Goal: Information Seeking & Learning: Check status

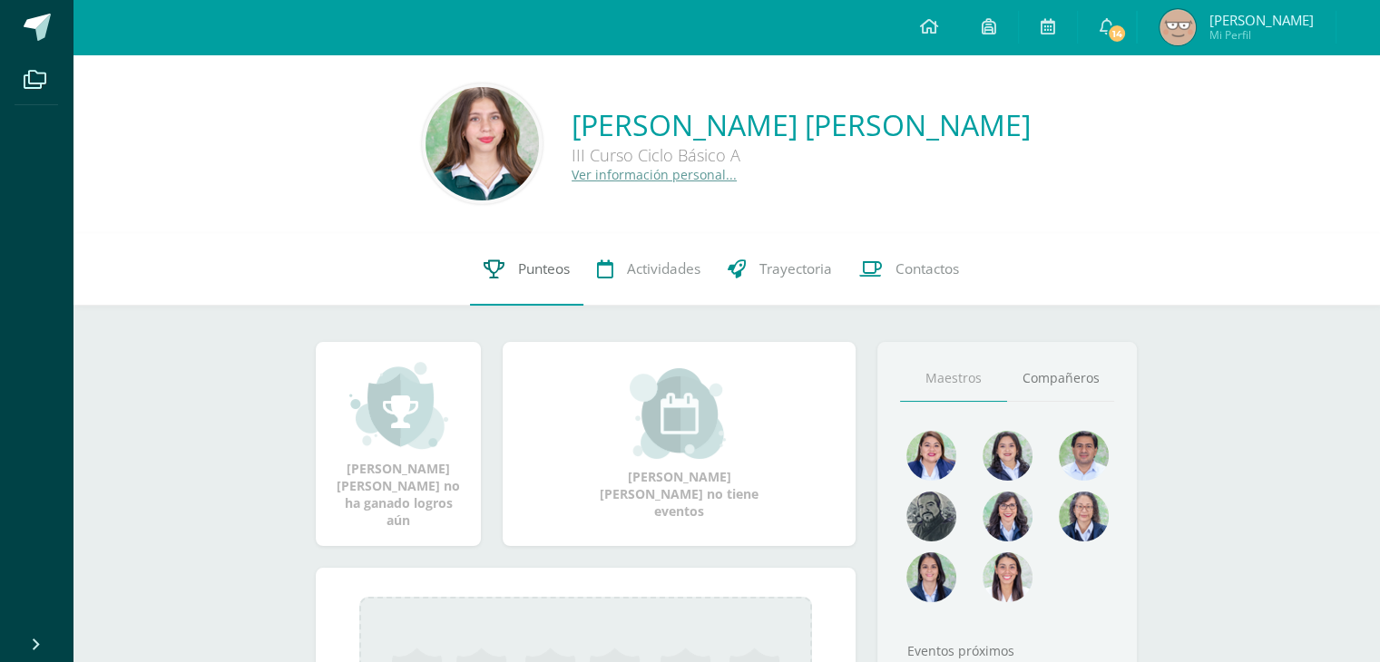
click at [512, 263] on link "Punteos" at bounding box center [526, 269] width 113 height 73
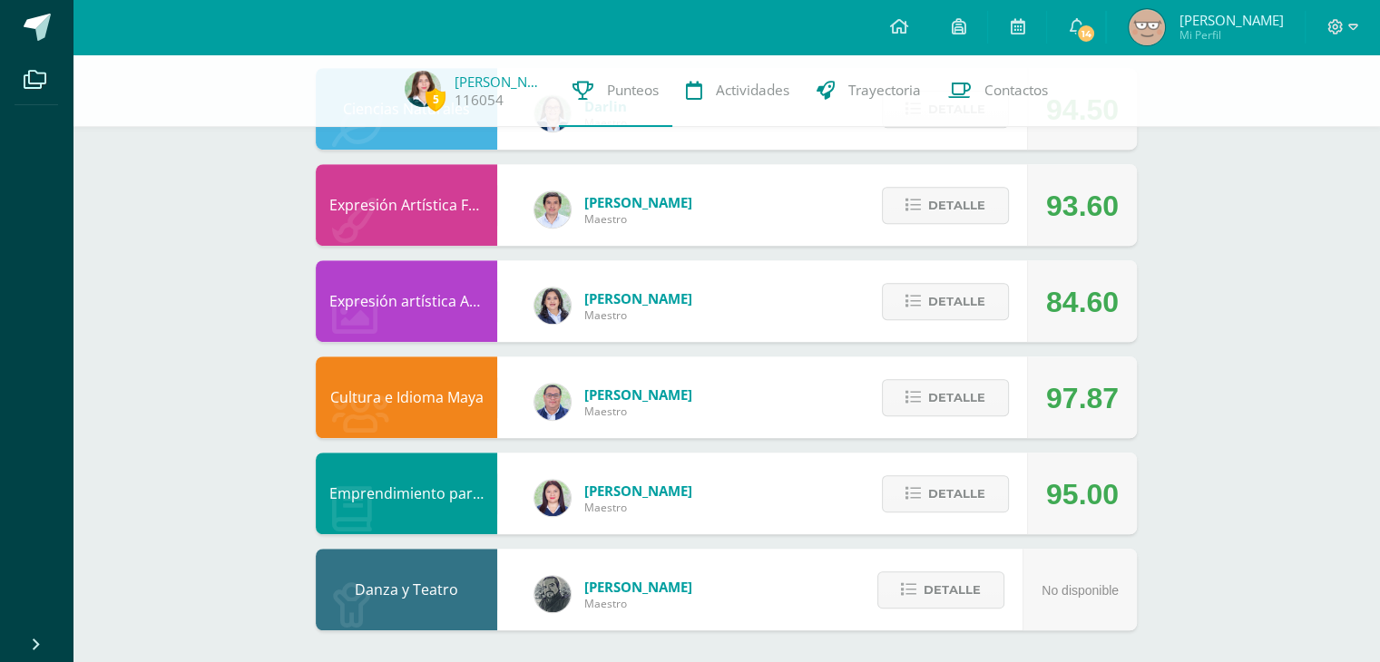
scroll to position [1089, 0]
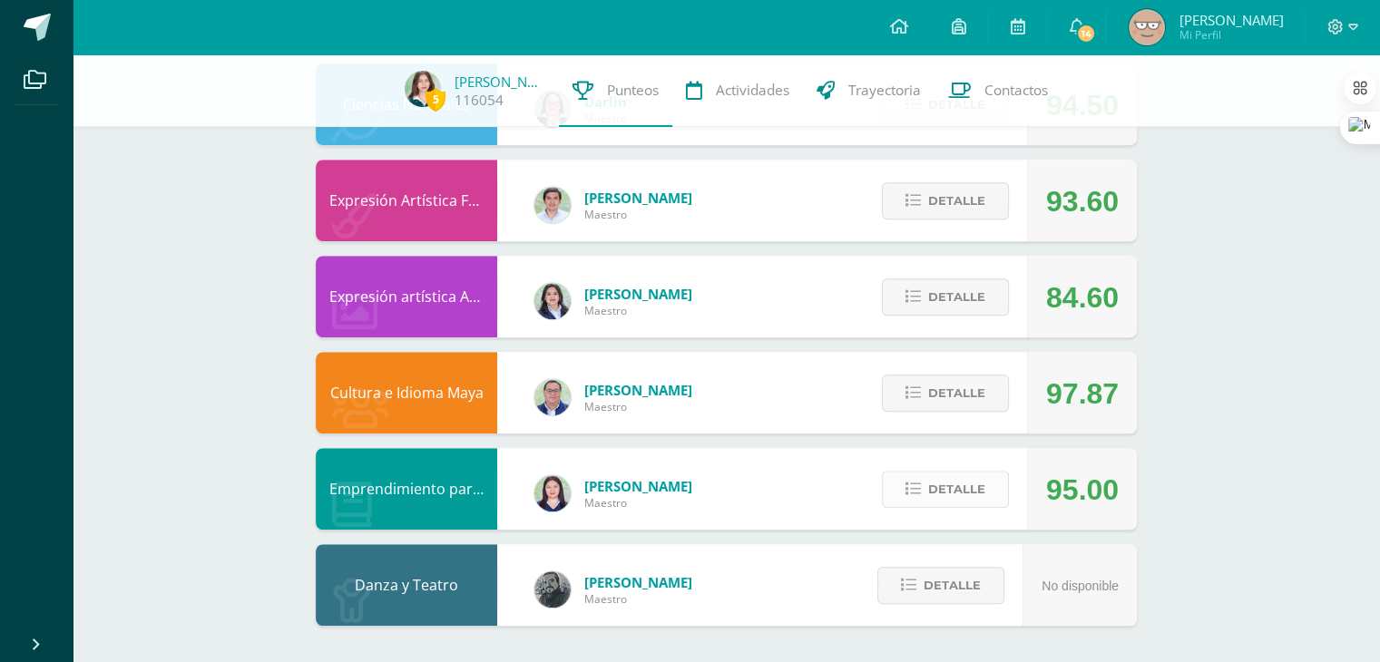
click at [947, 479] on span "Detalle" at bounding box center [956, 490] width 57 height 34
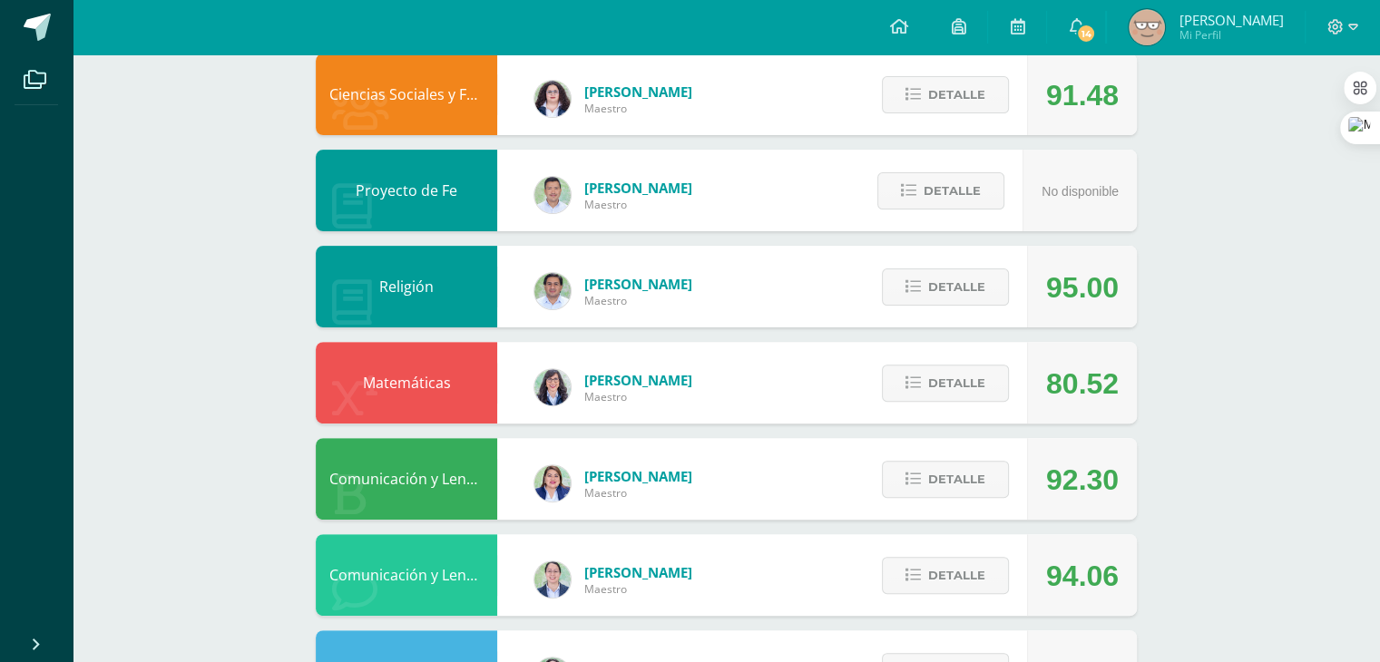
scroll to position [0, 0]
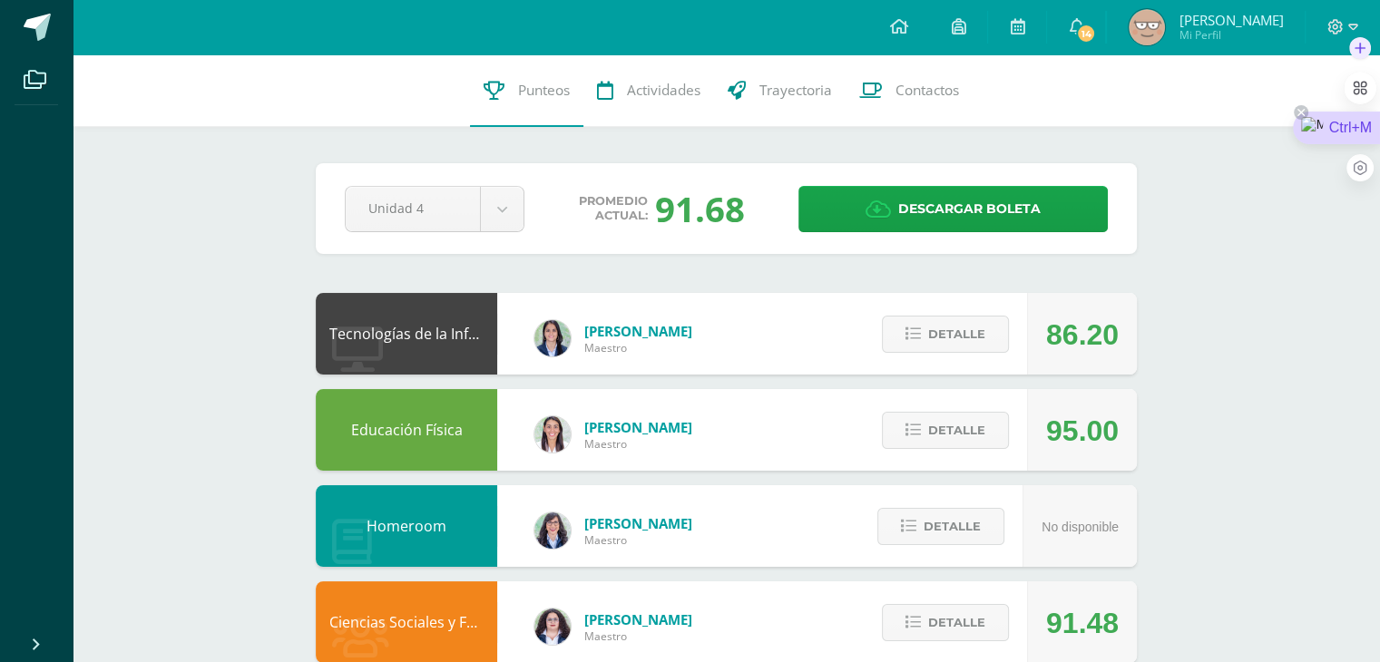
click at [1353, 142] on div "Ctrl+M" at bounding box center [1336, 128] width 87 height 33
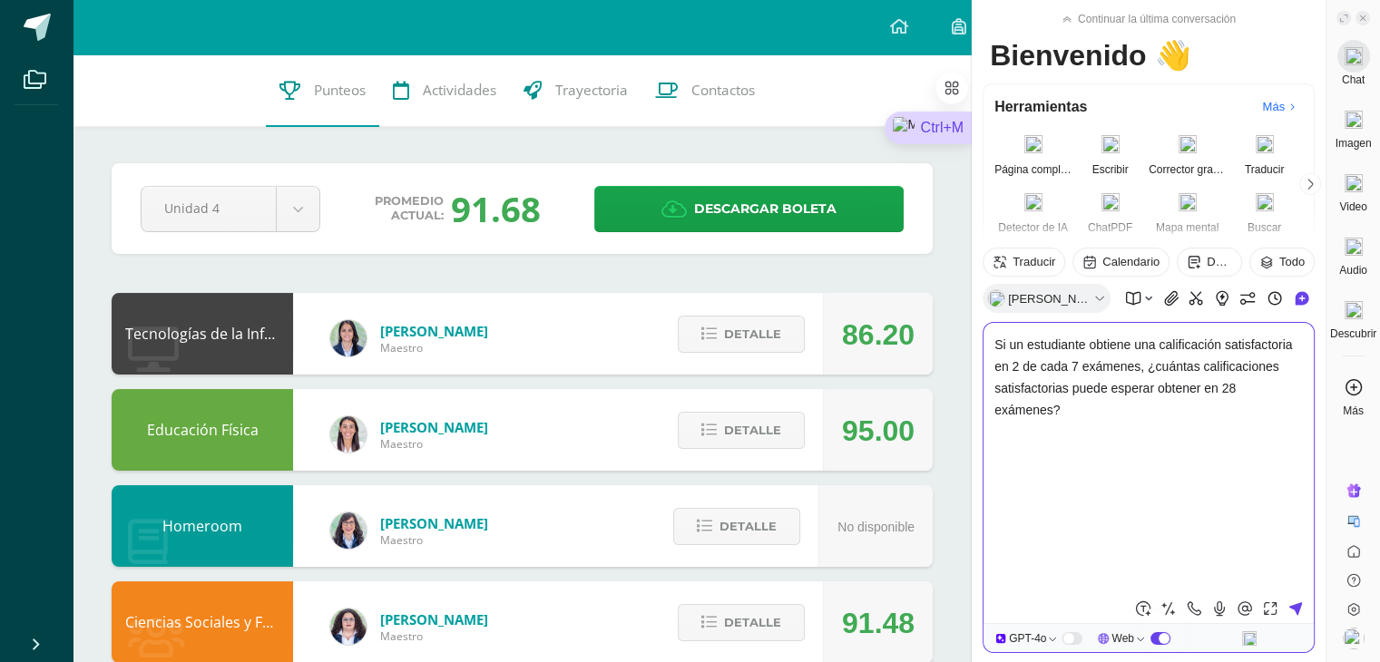
type textarea "Si un estudiante obtiene una calificación satisfactoria en 2 de cada 7 exámenes…"
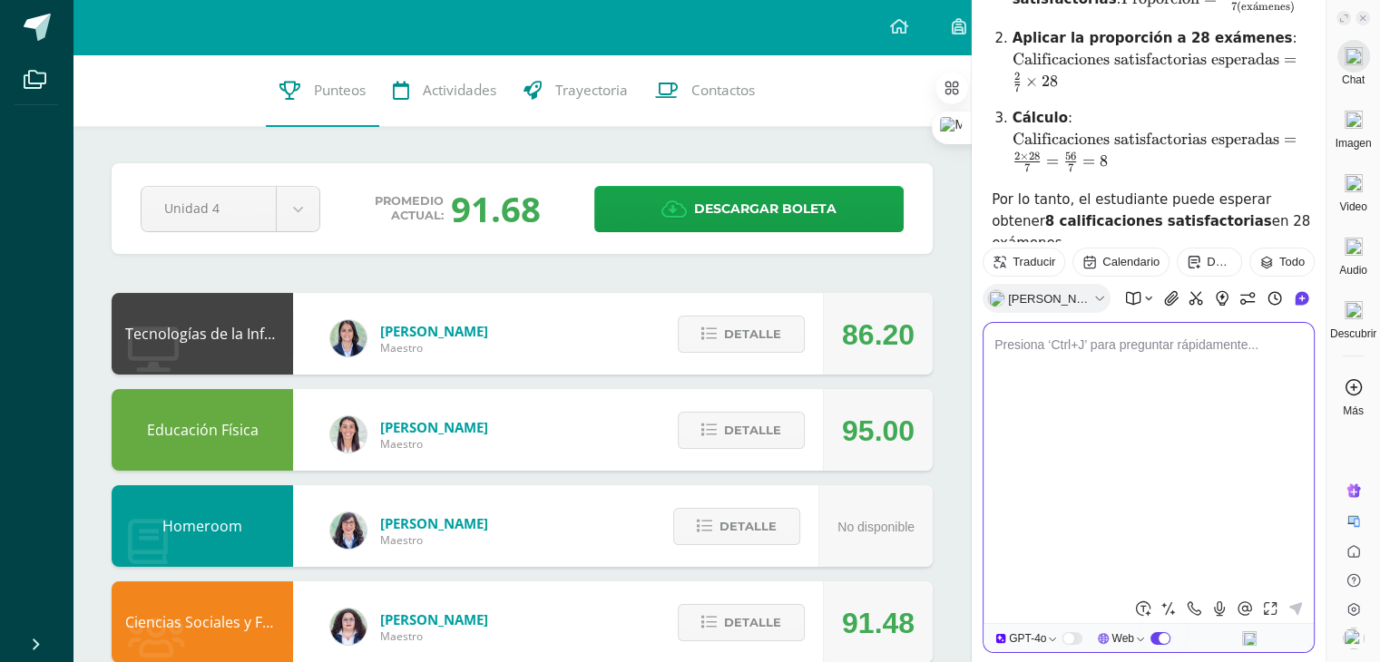
scroll to position [523, 0]
